Goal: Check status: Check status

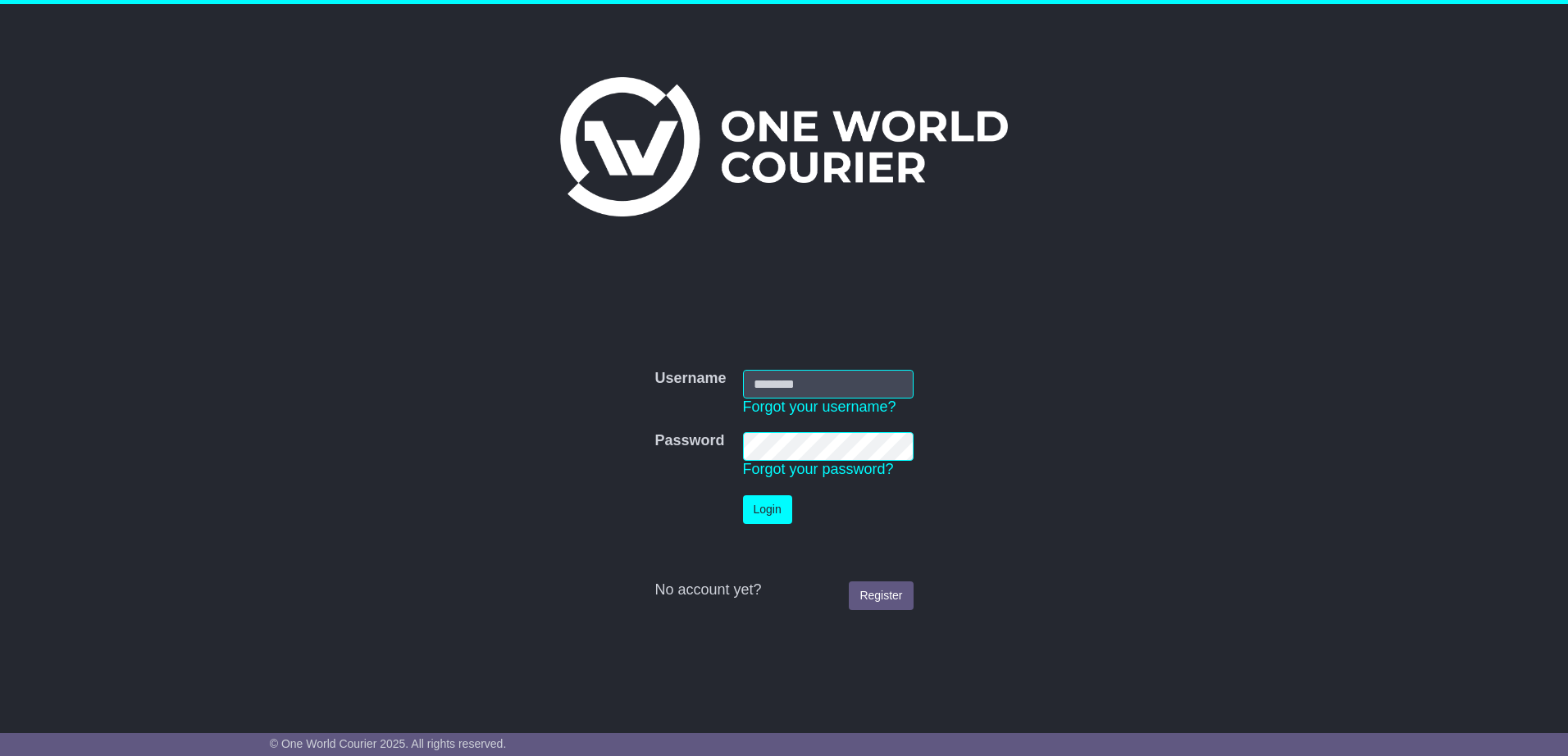
type input "**********"
click at [751, 512] on button "Login" at bounding box center [768, 510] width 50 height 29
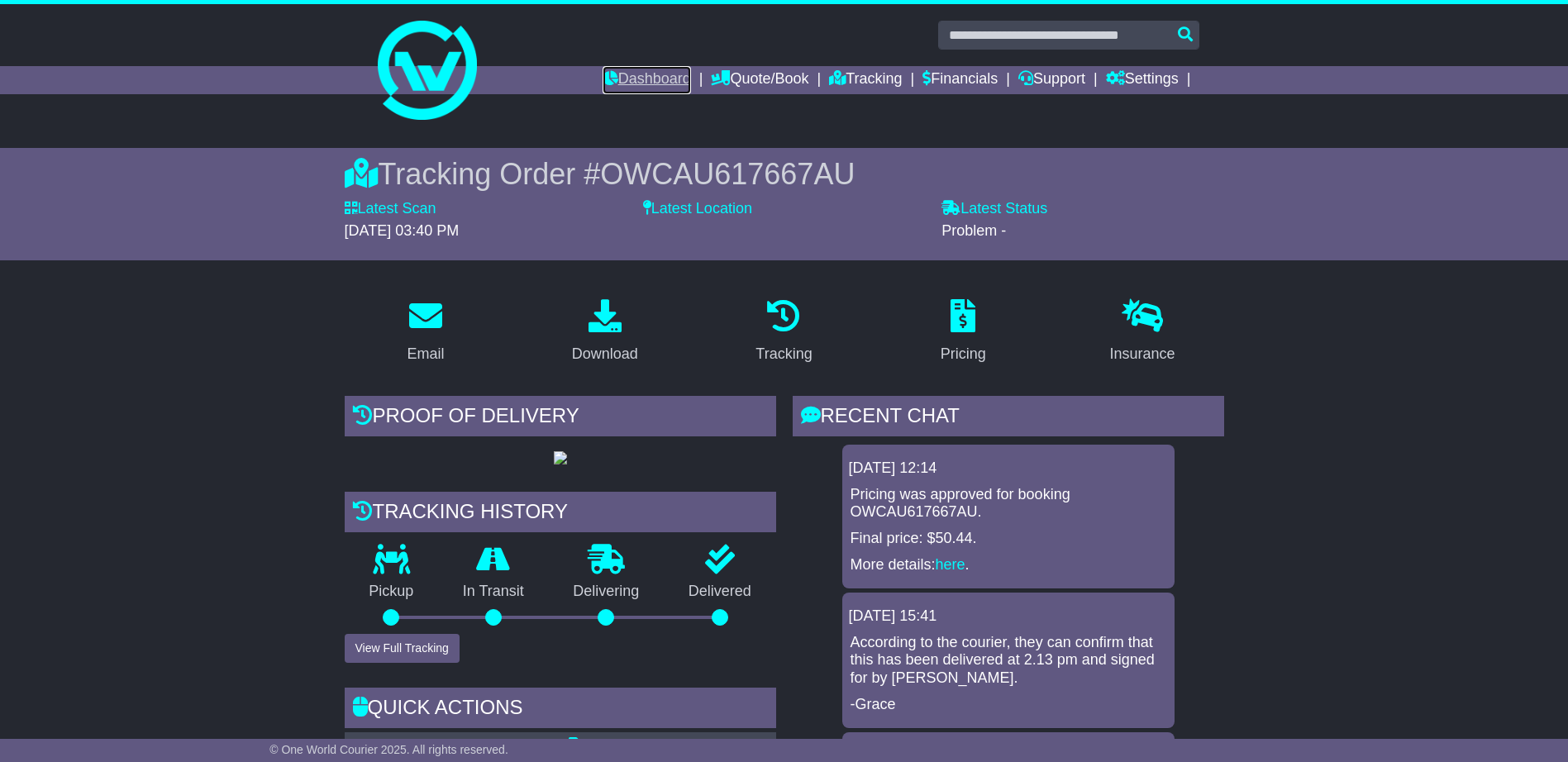
click at [633, 78] on link "Dashboard" at bounding box center [646, 80] width 88 height 28
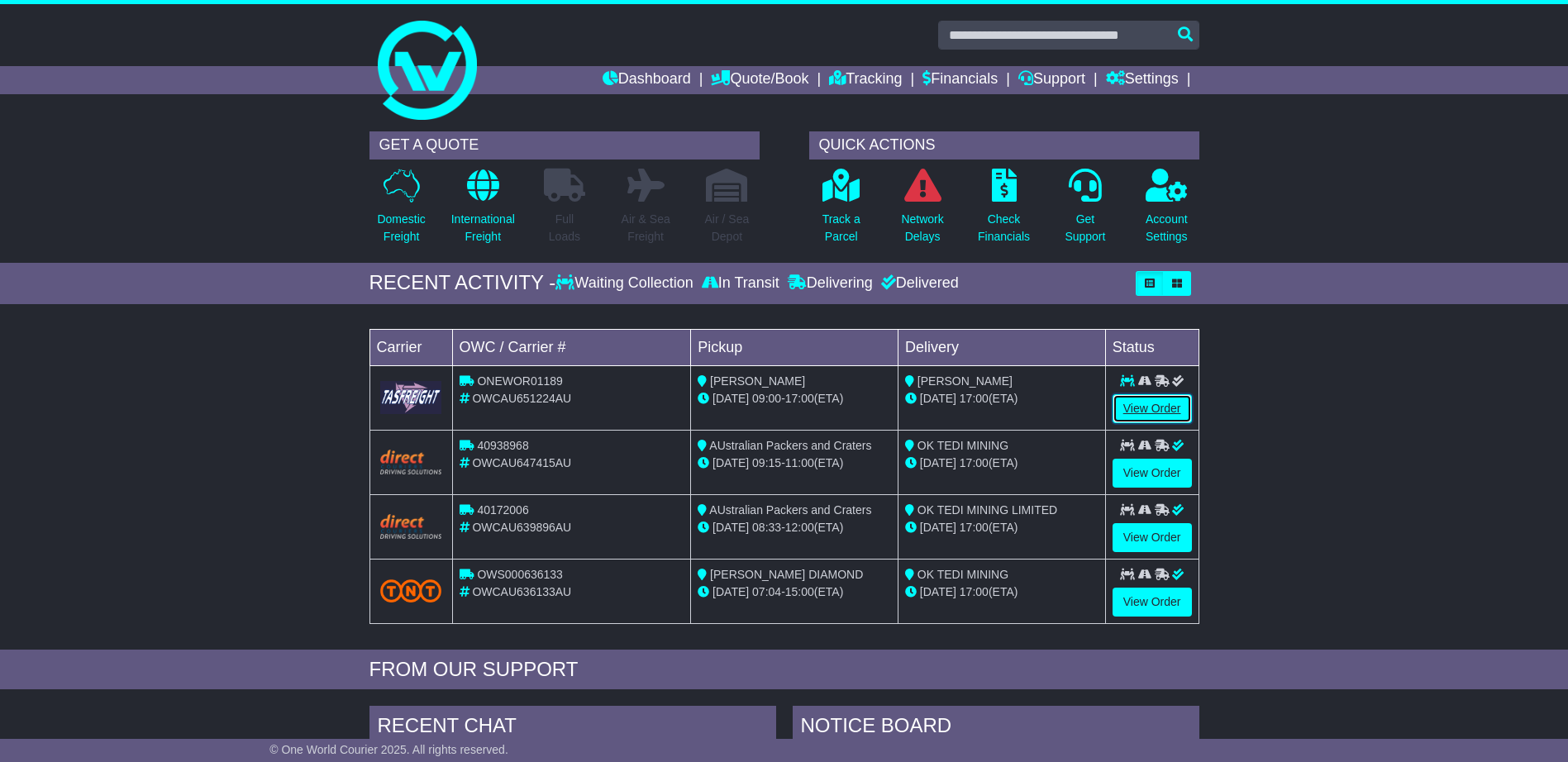
click at [1169, 409] on link "View Order" at bounding box center [1152, 408] width 80 height 29
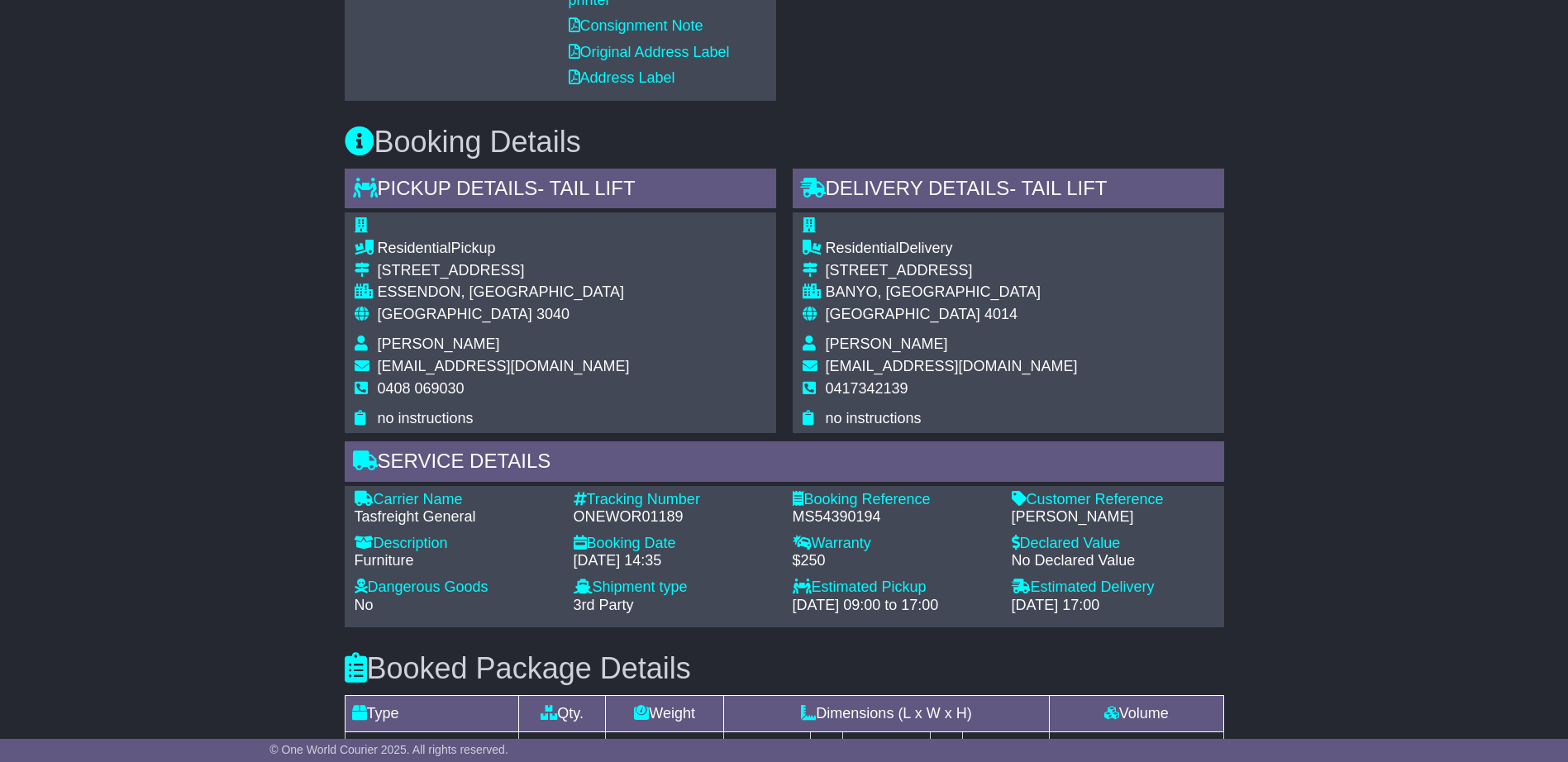
scroll to position [909, 0]
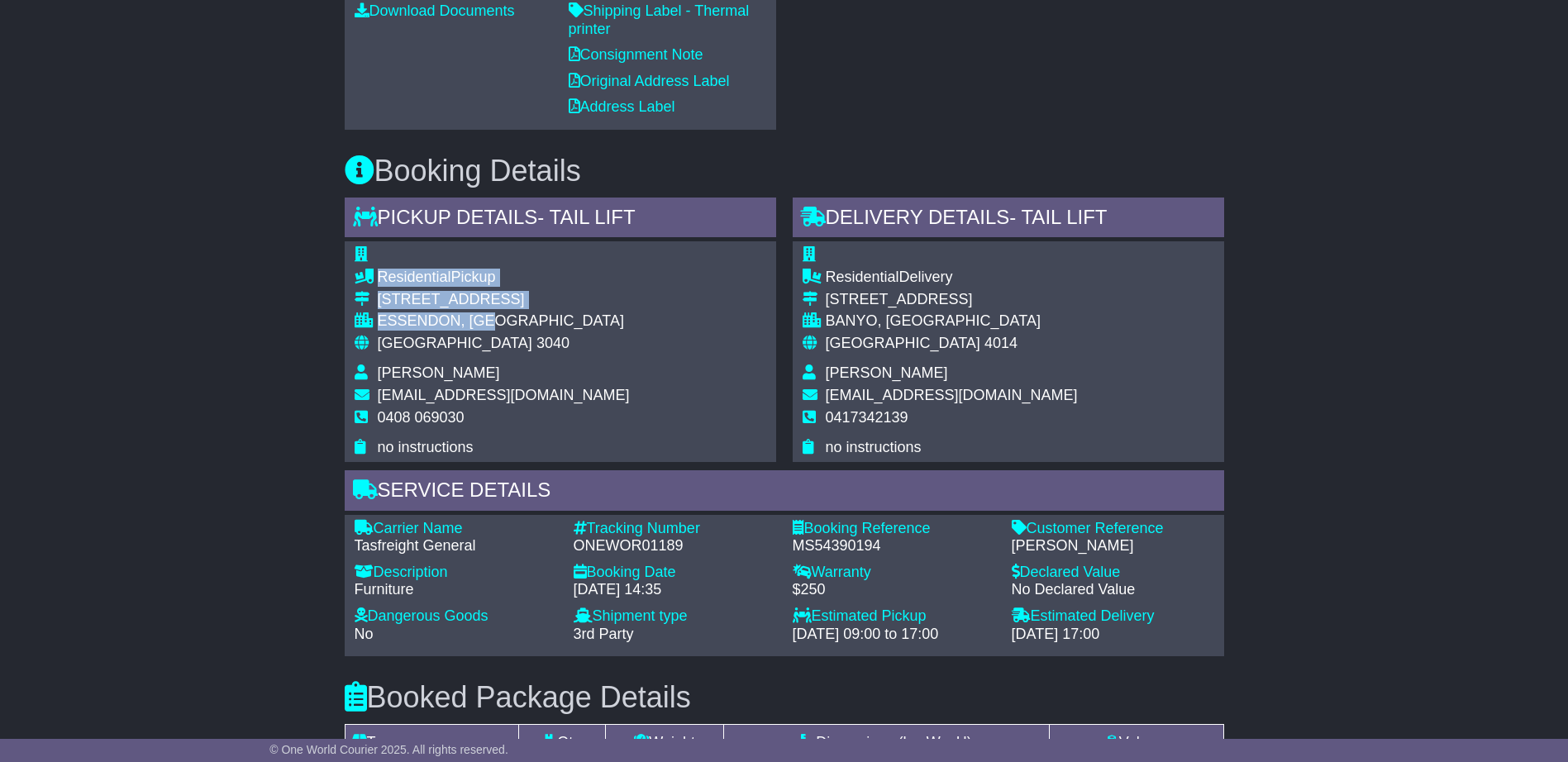
drag, startPoint x: 487, startPoint y: 319, endPoint x: 348, endPoint y: 319, distance: 139.0
click at [348, 319] on div "Residential Pickup 54 Primrose St ESSENDON, VIC Australia 3040 Debbie Walker su…" at bounding box center [561, 350] width 432 height 220
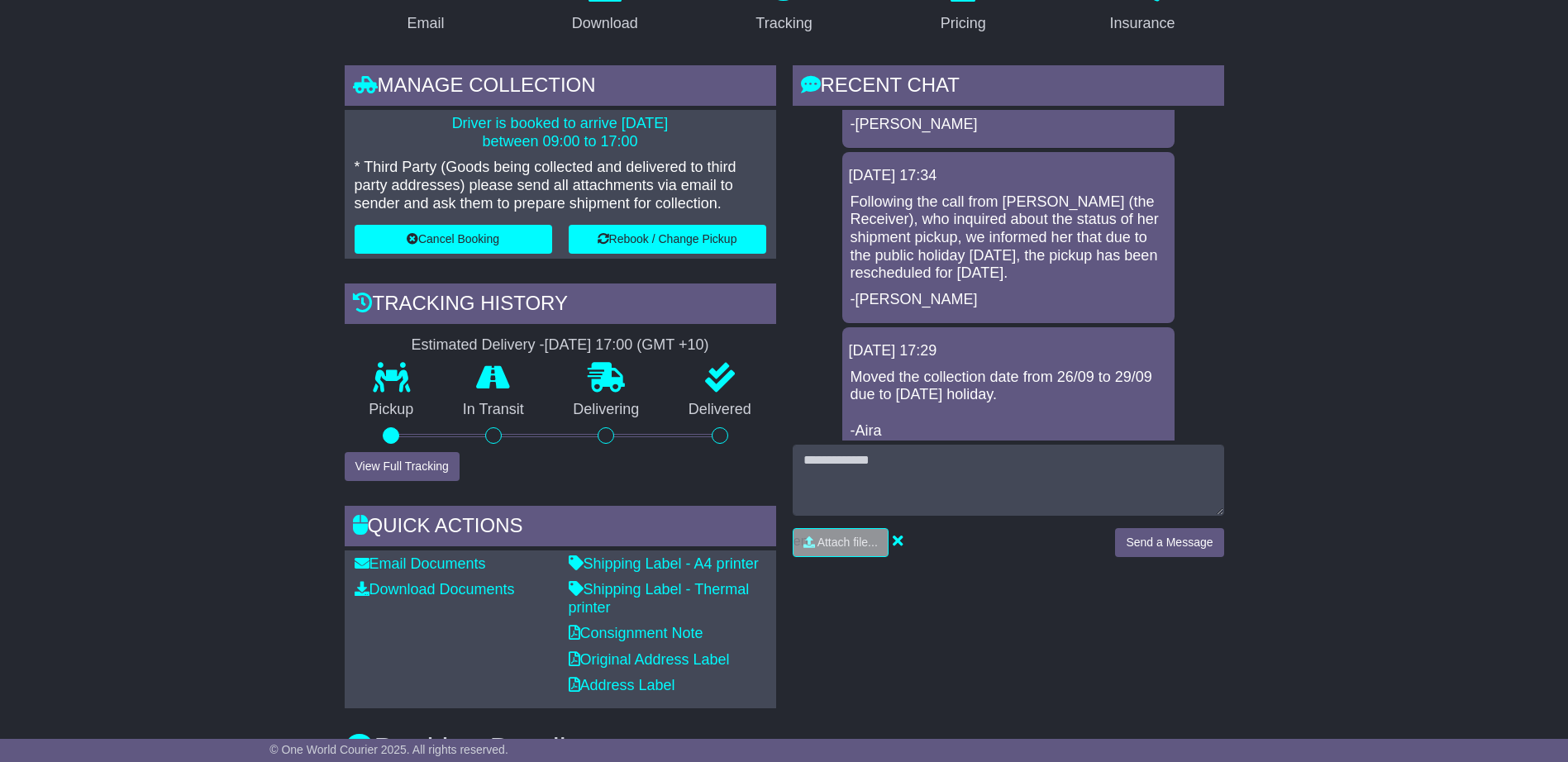
scroll to position [120, 0]
